Goal: Information Seeking & Learning: Learn about a topic

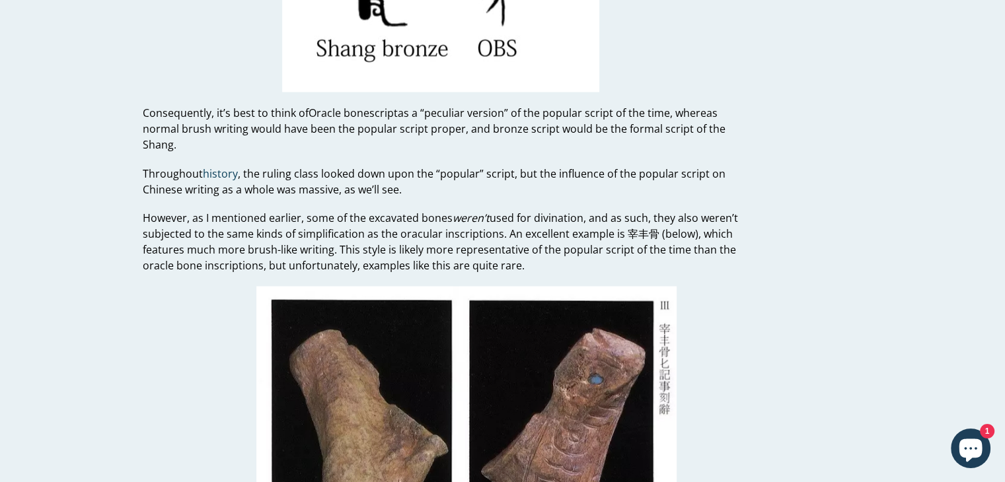
scroll to position [2442, 0]
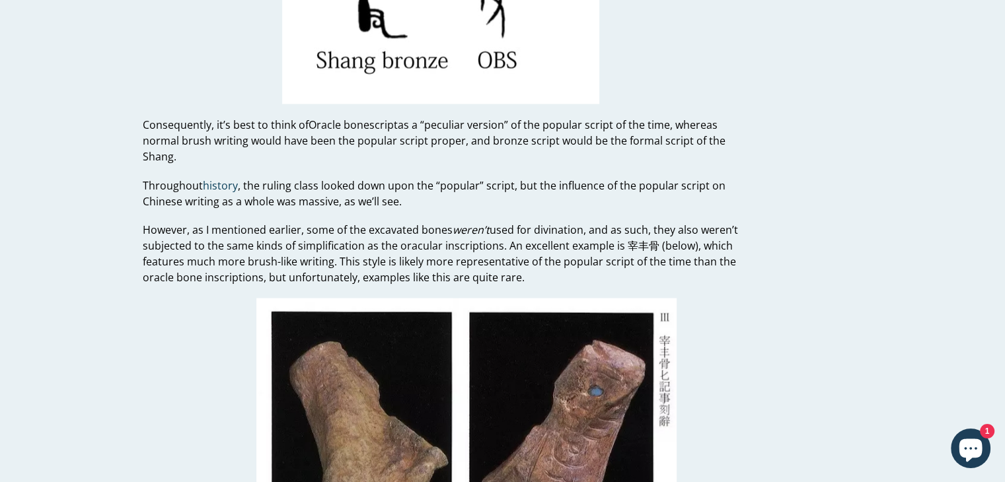
click at [477, 244] on span "used for divination, and as such, they also weren’t subjected to the same kinds…" at bounding box center [441, 253] width 596 height 62
drag, startPoint x: 617, startPoint y: 245, endPoint x: 656, endPoint y: 249, distance: 39.2
click at [477, 249] on span "used for divination, and as such, they also weren’t subjected to the same kinds…" at bounding box center [441, 253] width 596 height 62
click at [477, 262] on span "used for divination, and as such, they also weren’t subjected to the same kinds…" at bounding box center [441, 253] width 596 height 62
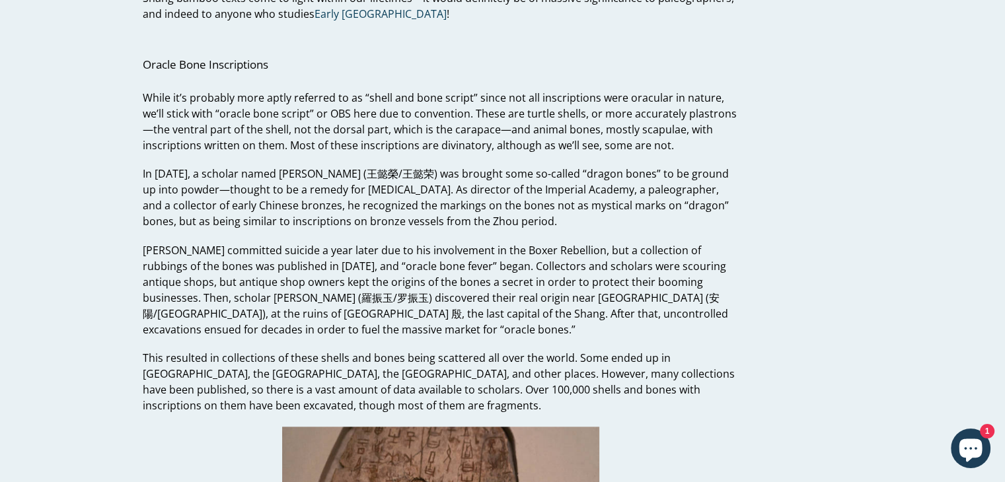
scroll to position [1781, 0]
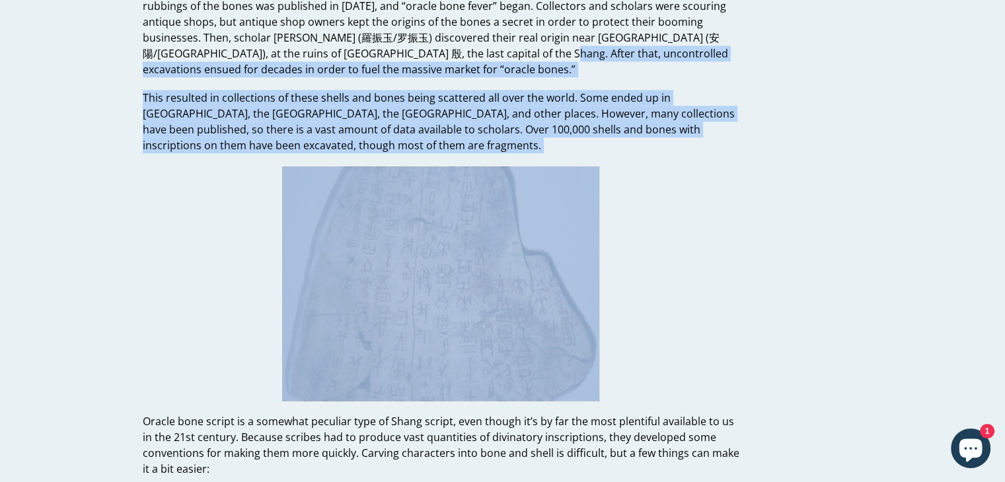
drag, startPoint x: 444, startPoint y: 274, endPoint x: 419, endPoint y: 336, distance: 67.6
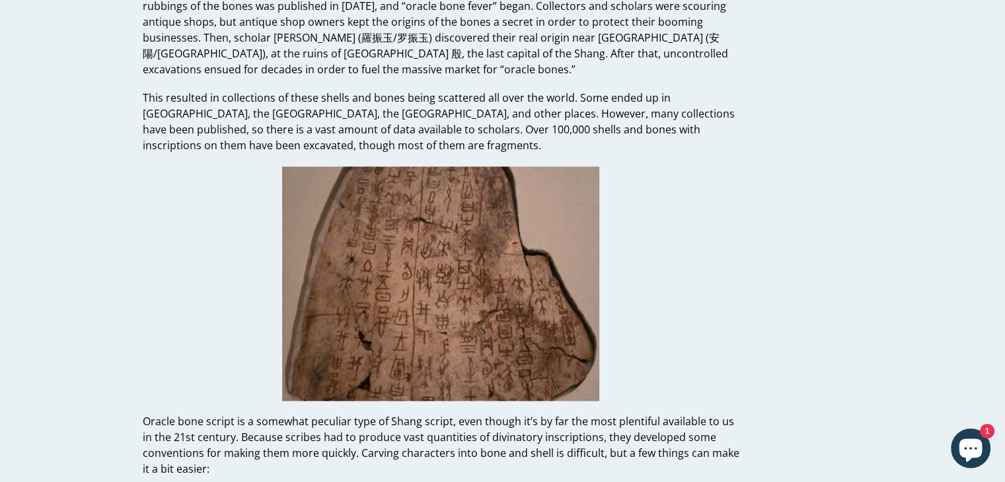
click at [477, 293] on p at bounding box center [441, 284] width 597 height 235
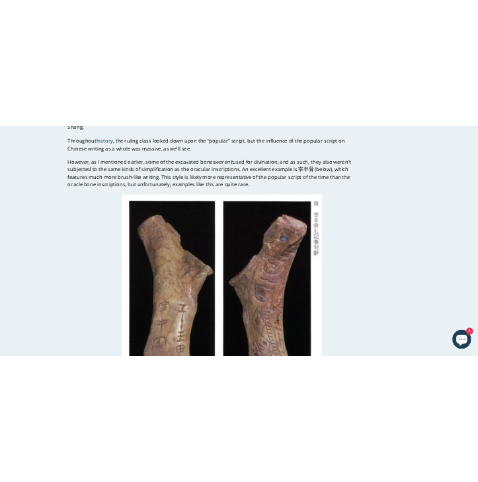
scroll to position [2921, 0]
